Goal: Navigation & Orientation: Find specific page/section

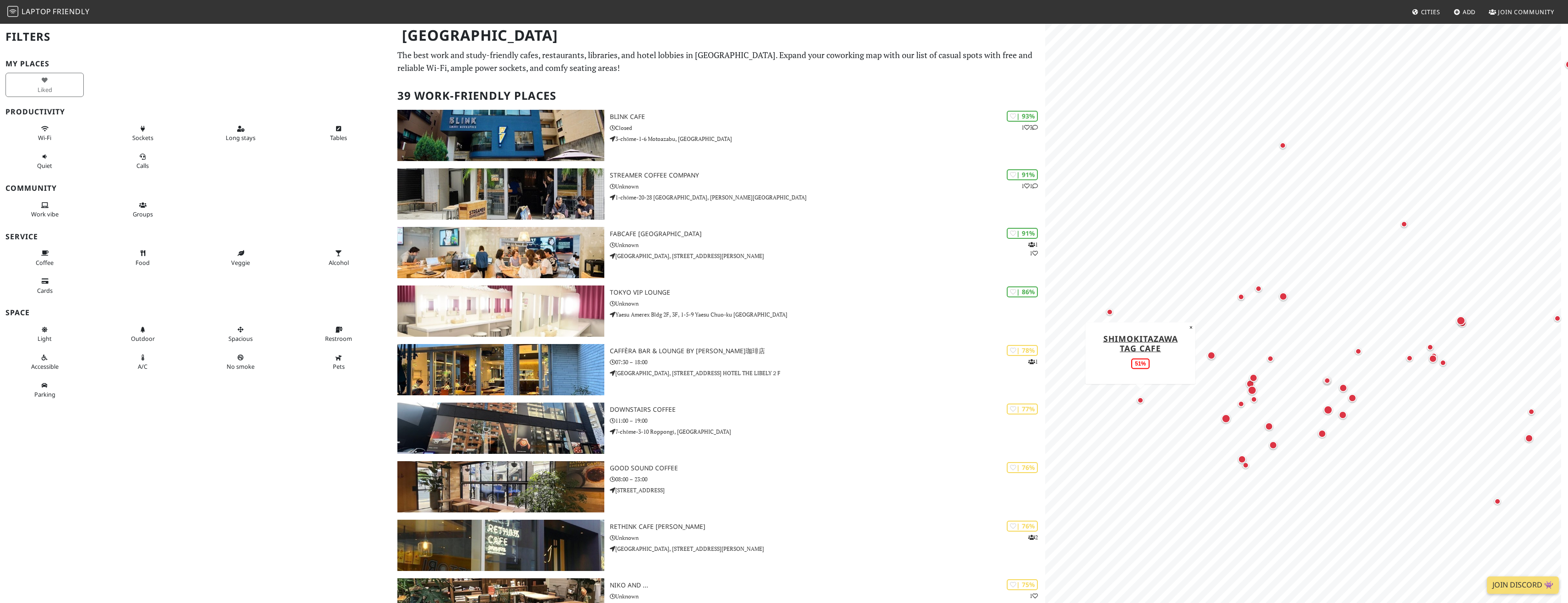
click at [1139, 400] on div "Map marker" at bounding box center [1140, 400] width 7 height 7
